Goal: Information Seeking & Learning: Understand process/instructions

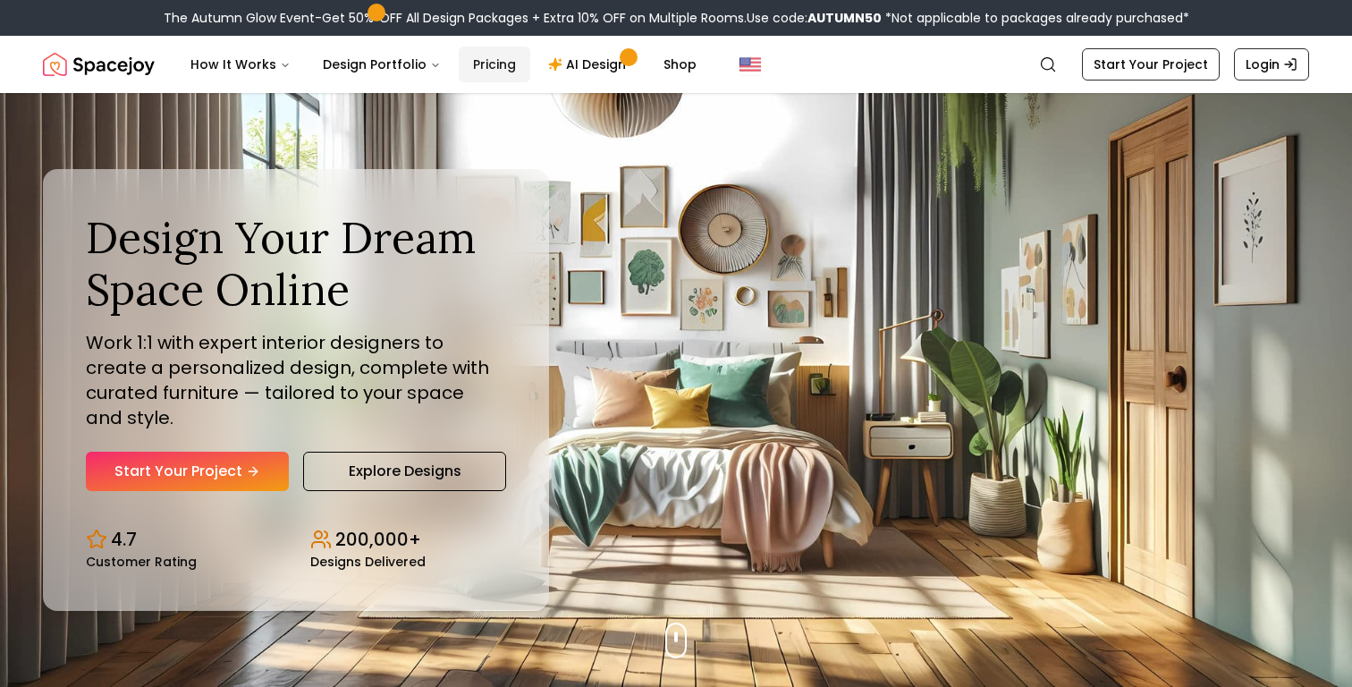
click at [470, 59] on link "Pricing" at bounding box center [495, 65] width 72 height 36
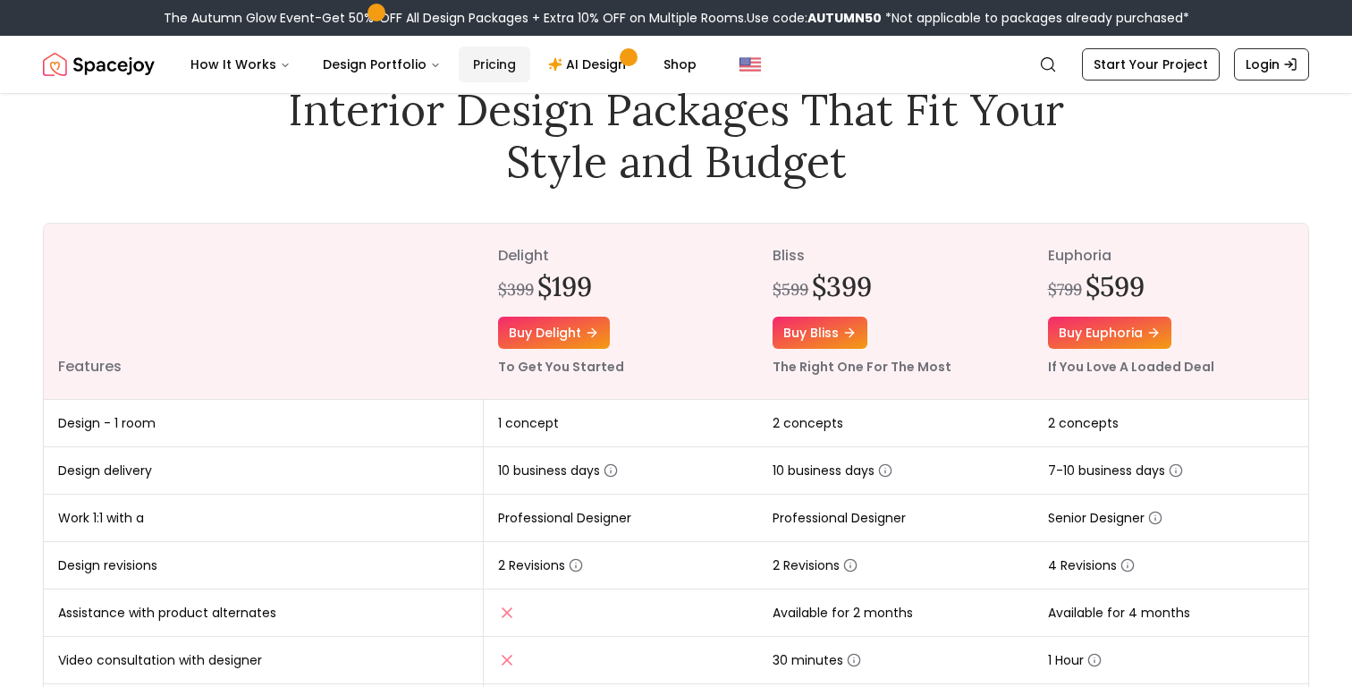
scroll to position [96, 0]
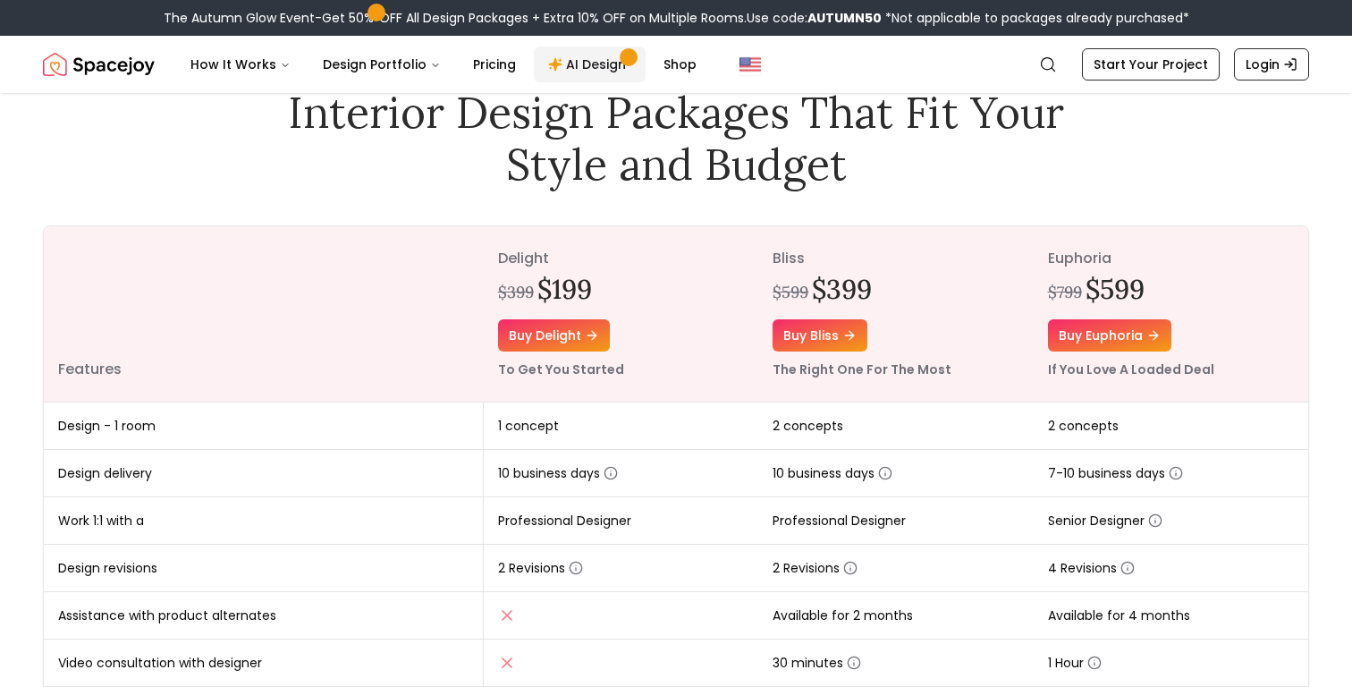
click at [581, 61] on link "AI Design" at bounding box center [590, 65] width 112 height 36
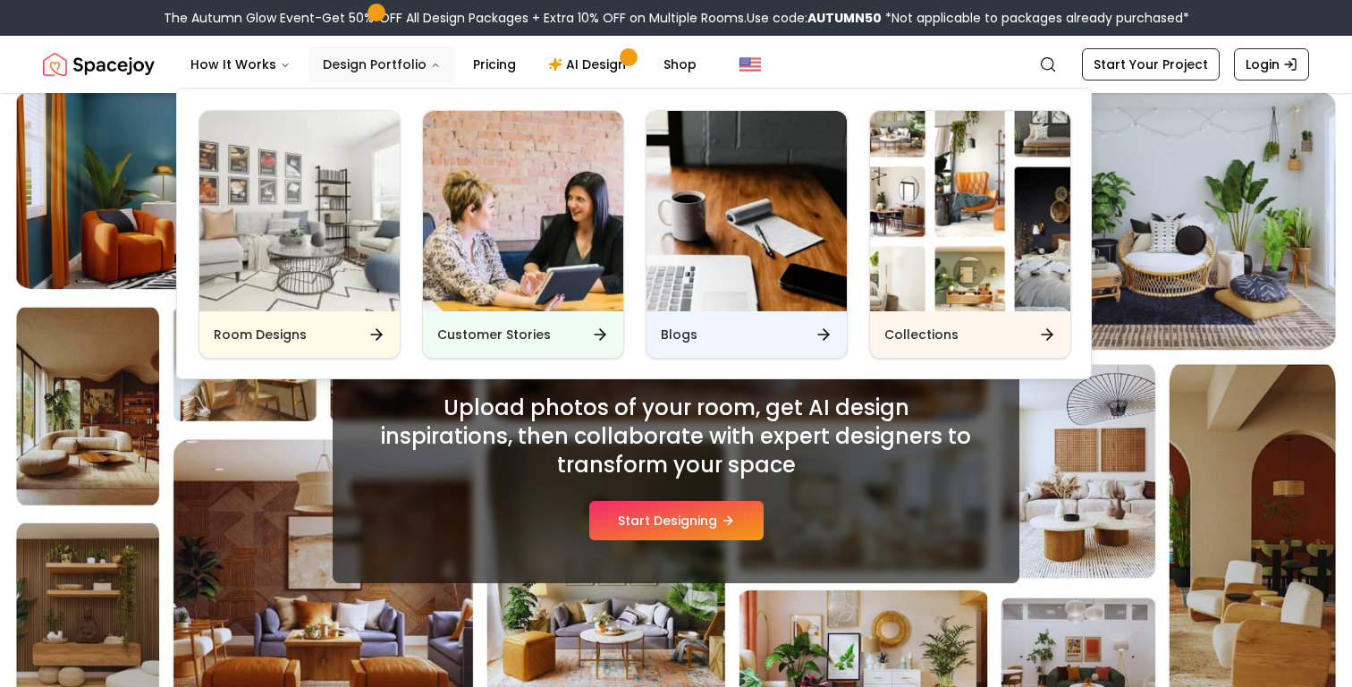
click at [322, 64] on button "Design Portfolio" at bounding box center [382, 65] width 147 height 36
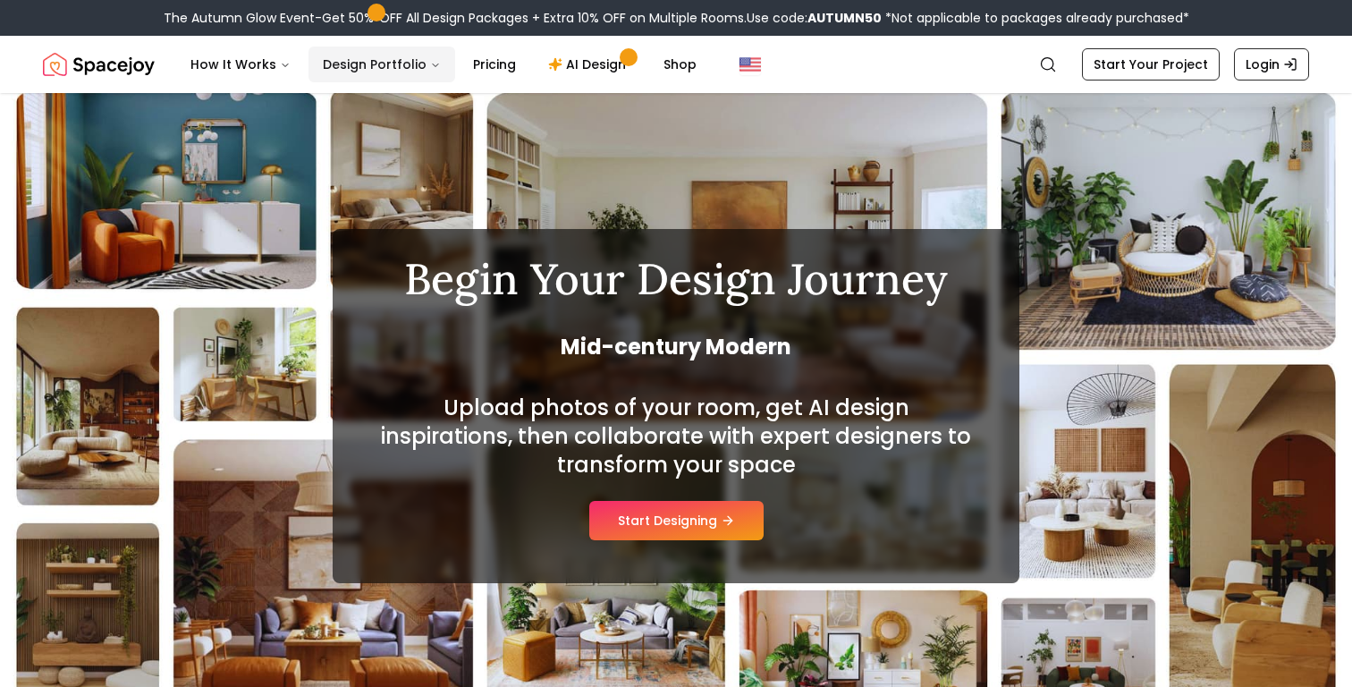
click at [322, 64] on button "Design Portfolio" at bounding box center [382, 65] width 147 height 36
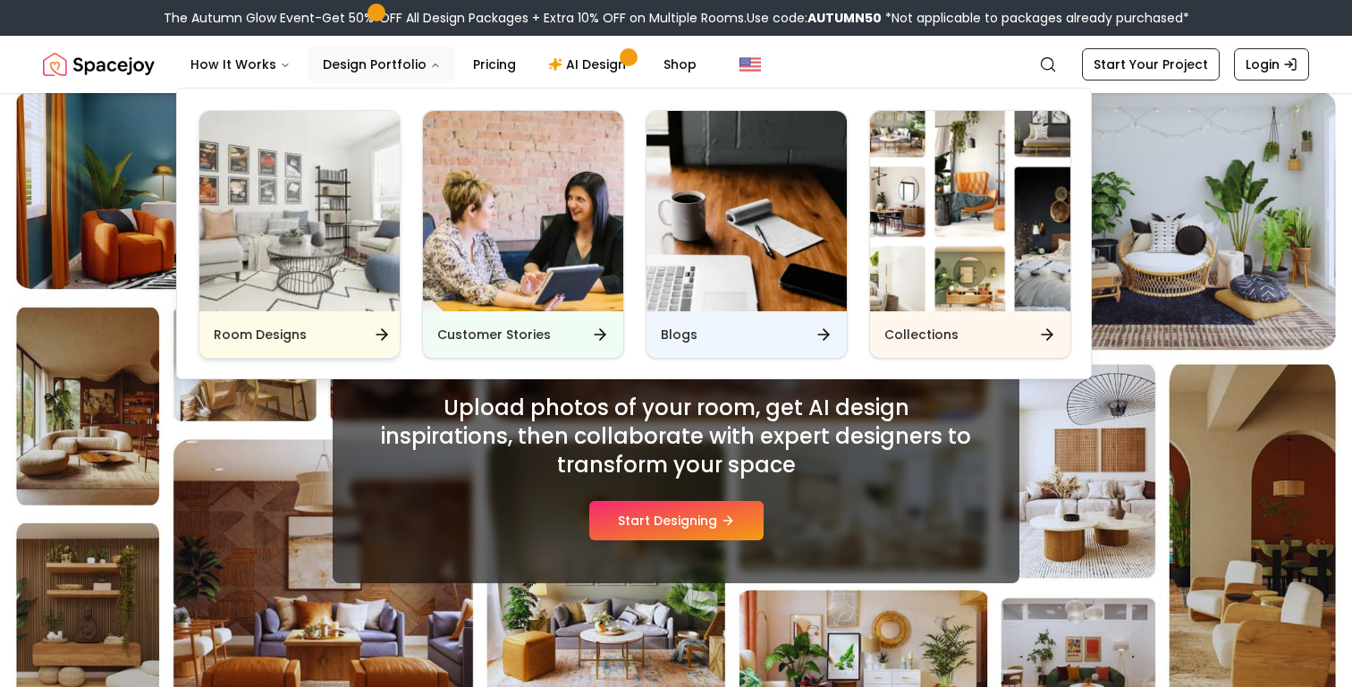
click at [378, 293] on img "Main" at bounding box center [299, 211] width 200 height 200
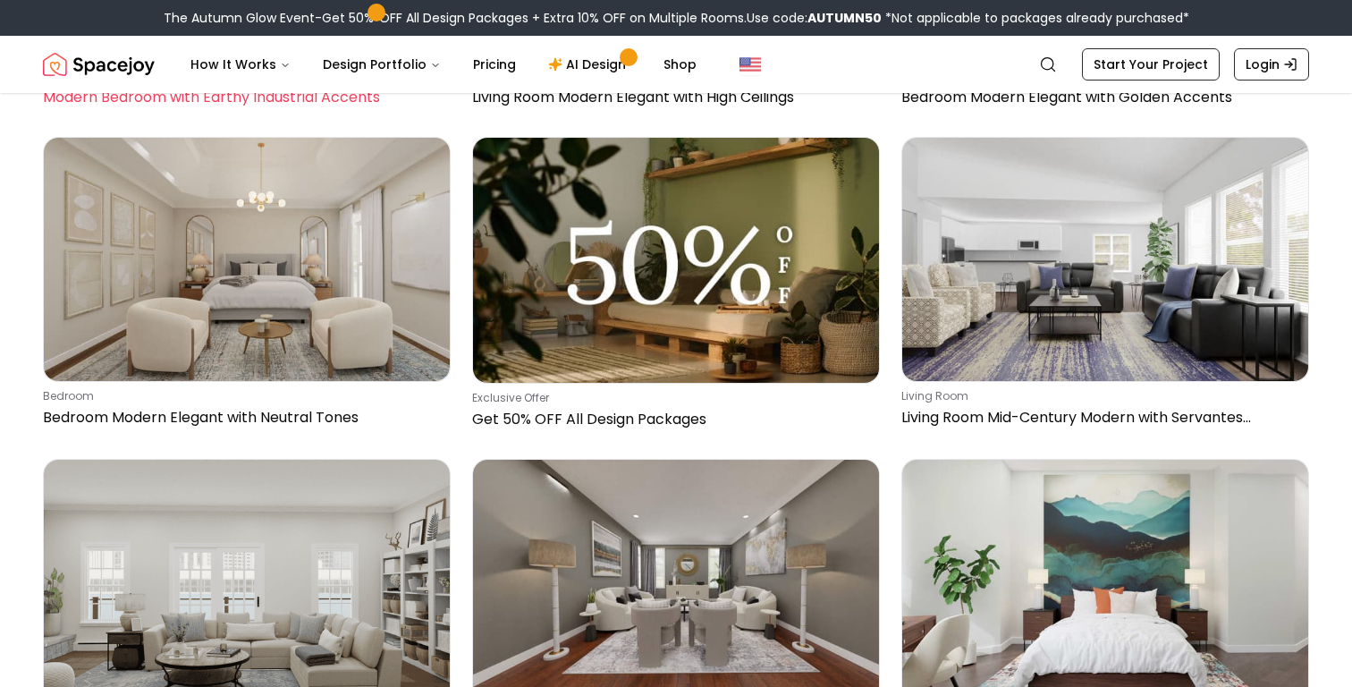
scroll to position [2235, 0]
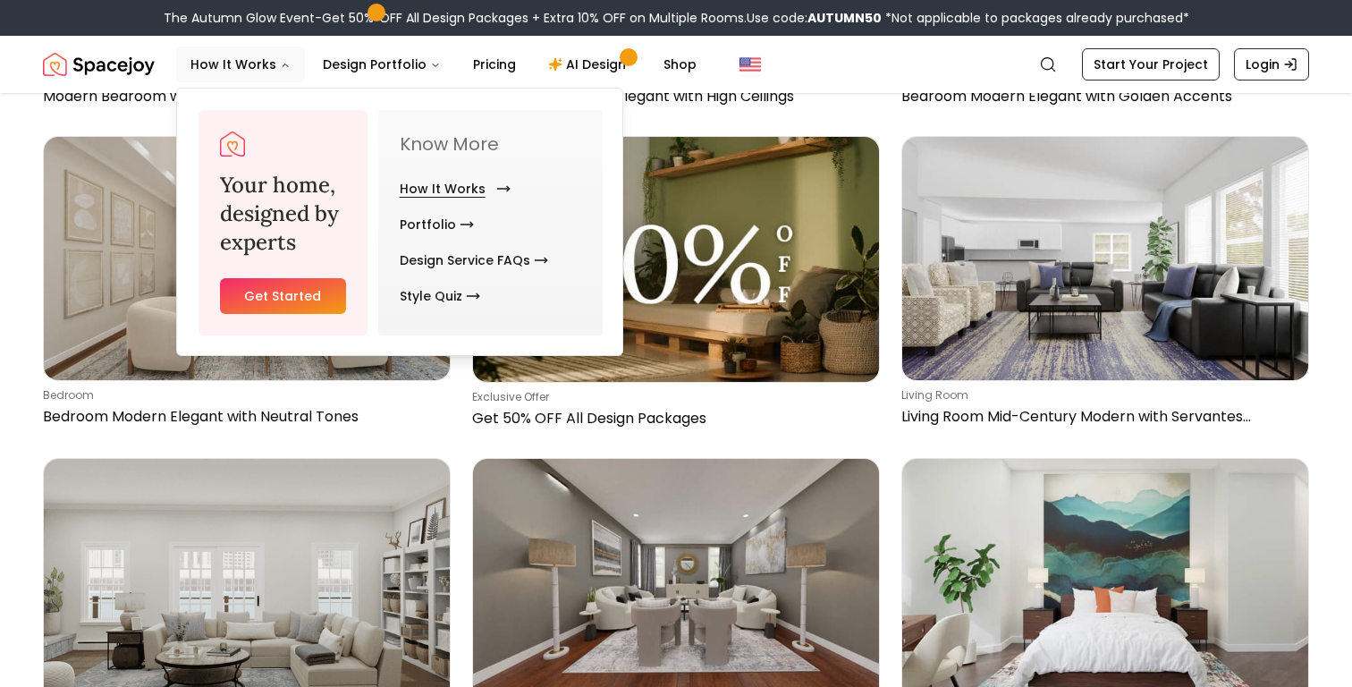
click at [442, 176] on link "How It Works" at bounding box center [452, 189] width 104 height 36
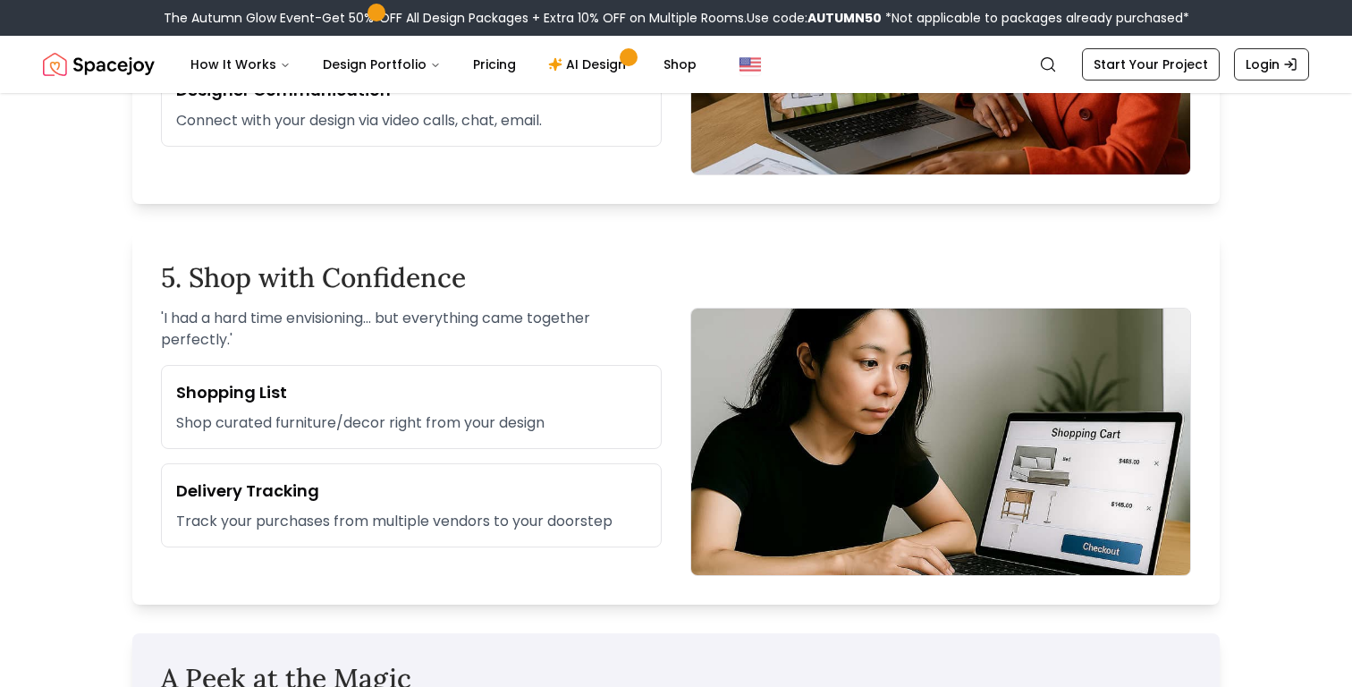
scroll to position [2044, 0]
